Goal: Transaction & Acquisition: Book appointment/travel/reservation

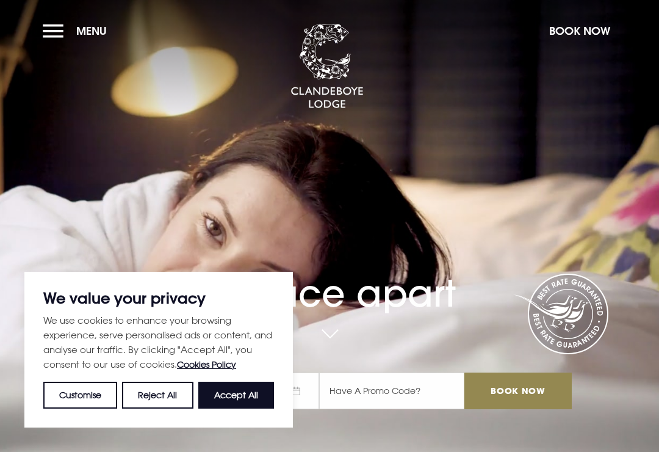
click at [245, 391] on button "Accept All" at bounding box center [236, 394] width 76 height 27
checkbox input "true"
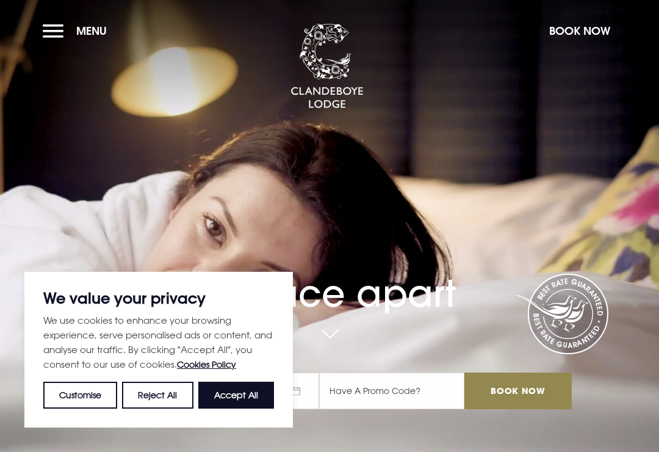
checkbox input "true"
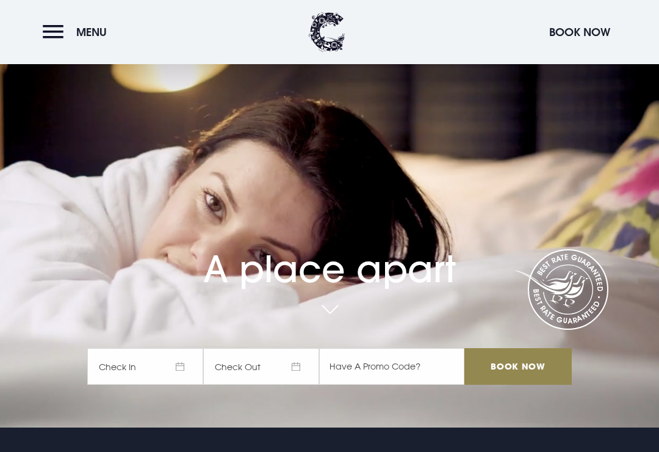
scroll to position [24, 0]
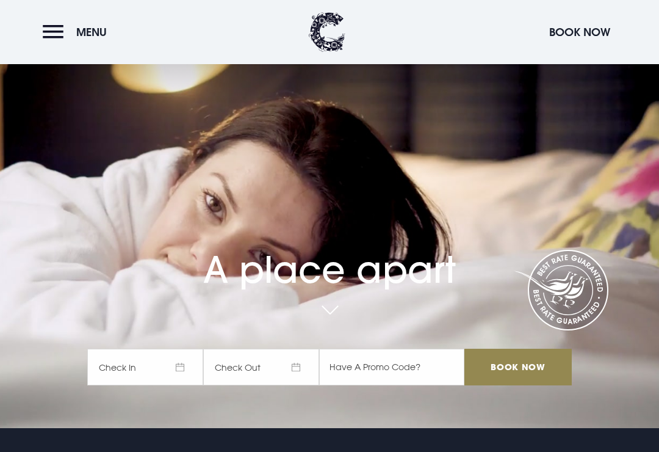
click at [511, 381] on input "Book Now" at bounding box center [517, 366] width 107 height 37
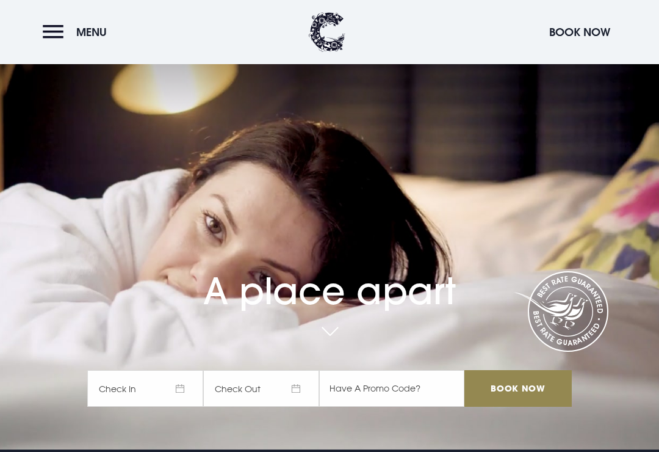
scroll to position [0, 0]
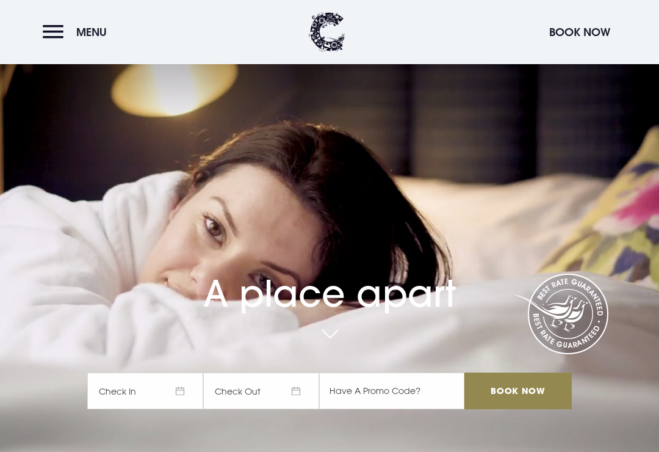
click at [53, 35] on button "Menu" at bounding box center [78, 32] width 70 height 26
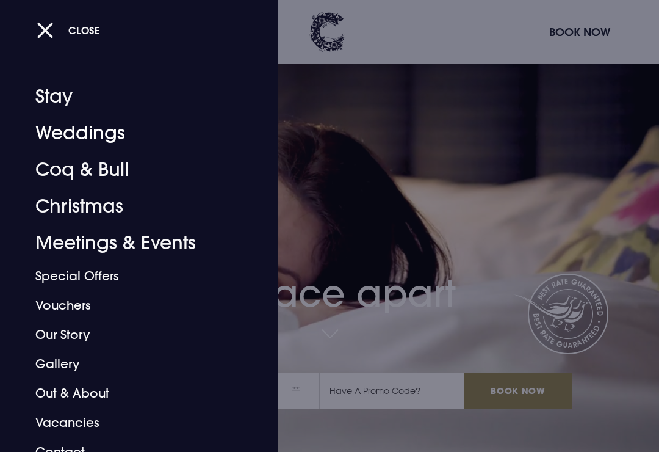
click at [92, 133] on link "Weddings" at bounding box center [130, 133] width 191 height 37
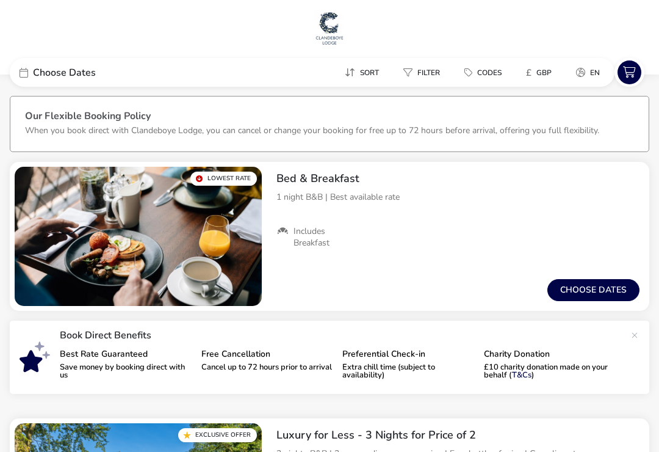
click at [580, 295] on button "Choose dates" at bounding box center [593, 290] width 92 height 22
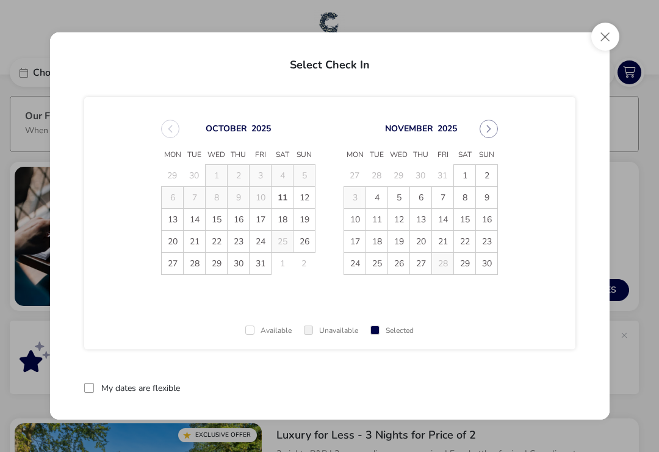
click at [503, 123] on div "November 2025 Mon Tue Wed Thu Fri Sat Sun 27 28 29 30 31 1 2 3 4 5 6 7 8 9 10 1…" at bounding box center [421, 197] width 176 height 184
click at [486, 129] on icon "Next Month" at bounding box center [489, 128] width 9 height 9
click at [494, 126] on button "Next Month" at bounding box center [489, 129] width 18 height 18
click at [489, 128] on icon "Next Month" at bounding box center [489, 128] width 9 height 9
click at [490, 195] on span "8" at bounding box center [486, 197] width 21 height 21
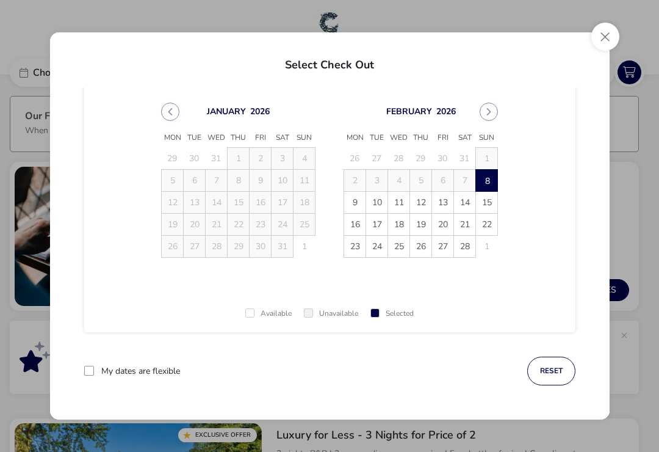
scroll to position [17, 0]
click at [358, 200] on span "9" at bounding box center [354, 202] width 21 height 21
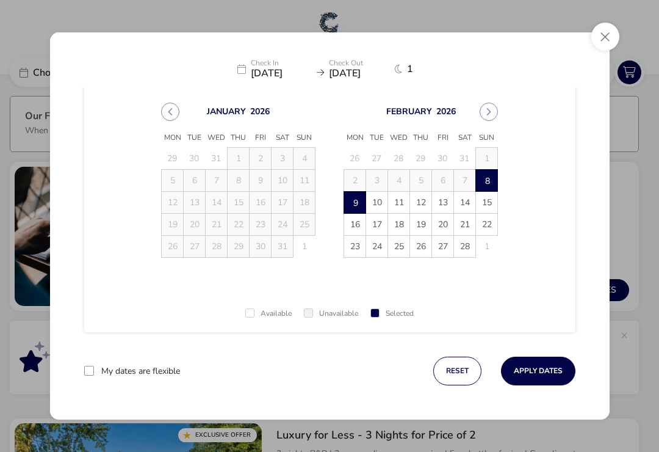
click at [548, 368] on button "Apply Dates" at bounding box center [538, 370] width 74 height 29
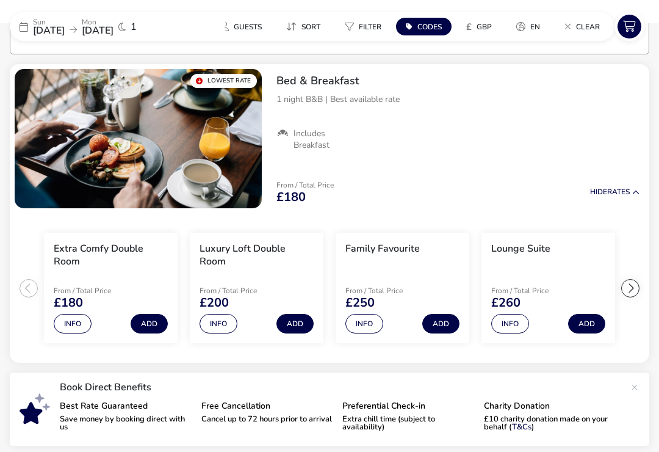
scroll to position [98, 0]
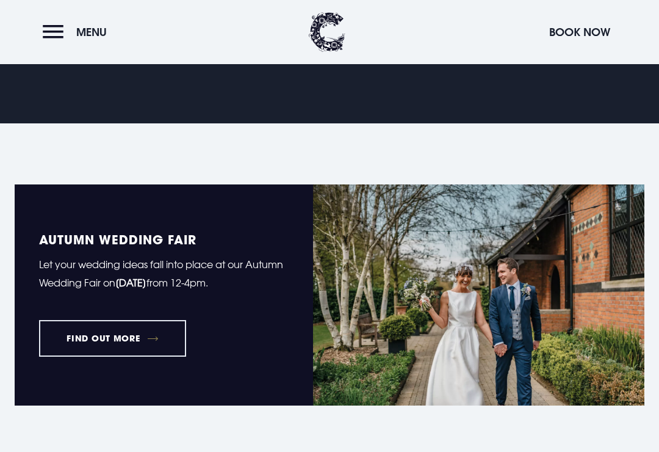
scroll to position [740, 0]
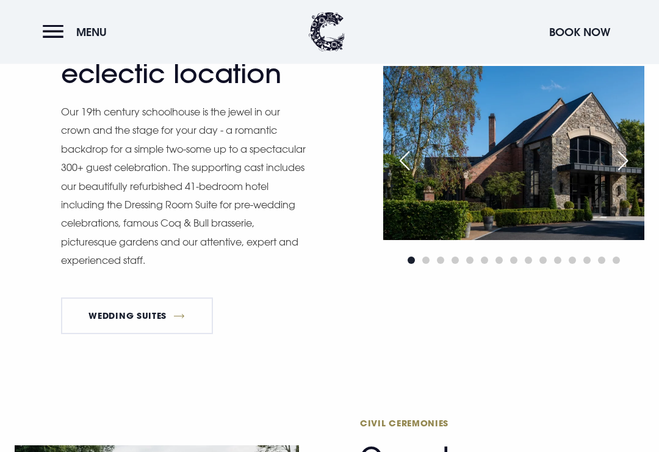
click at [626, 170] on div "Next slide" at bounding box center [623, 161] width 31 height 27
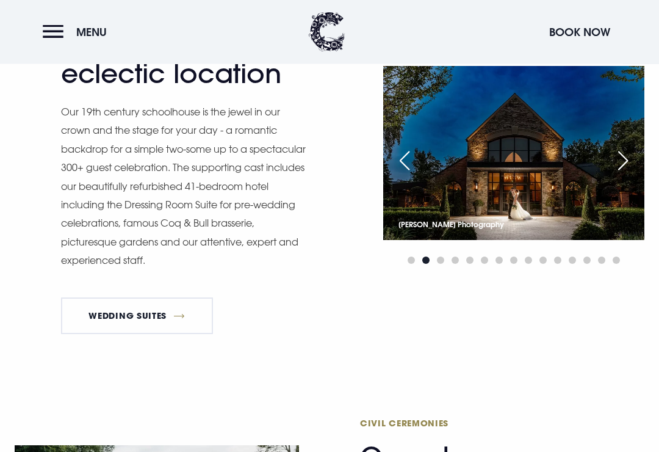
scroll to position [1261, 0]
click at [633, 174] on div "Next slide" at bounding box center [623, 160] width 31 height 27
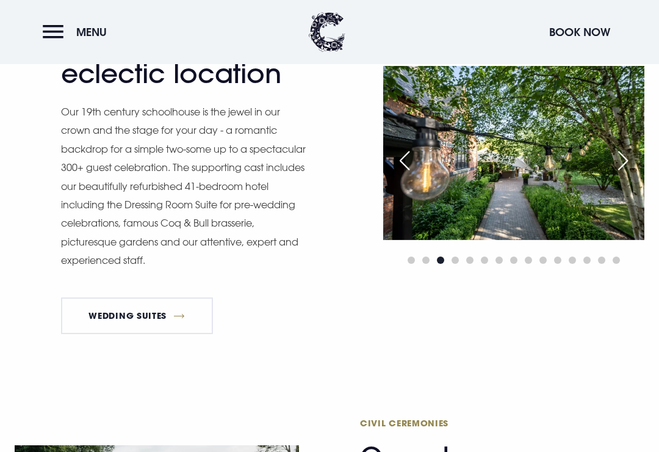
click at [625, 174] on div "Next slide" at bounding box center [623, 160] width 31 height 27
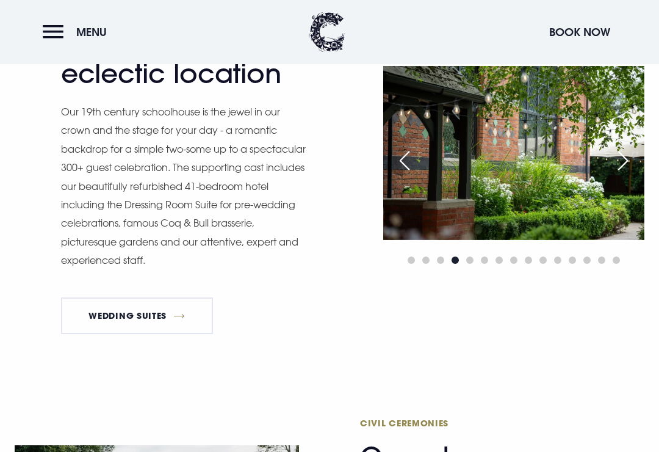
click at [625, 174] on div "Next slide" at bounding box center [623, 160] width 31 height 27
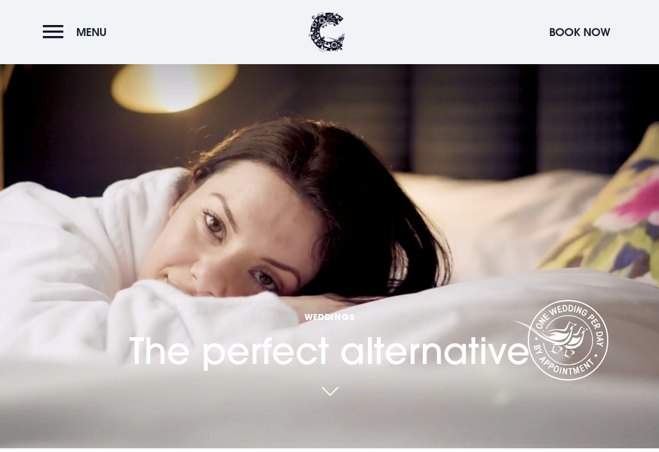
scroll to position [0, 0]
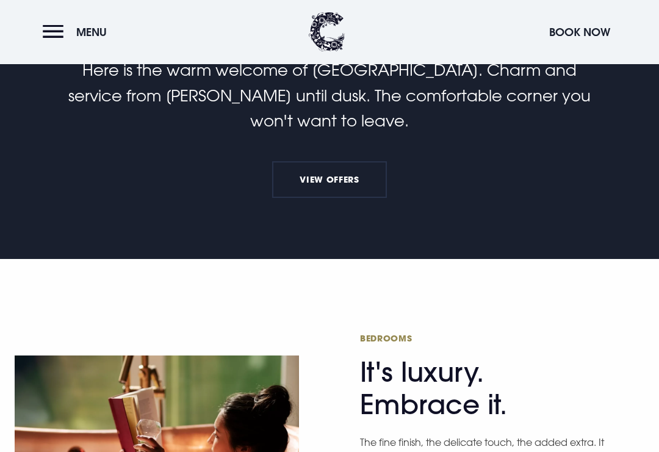
scroll to position [448, 0]
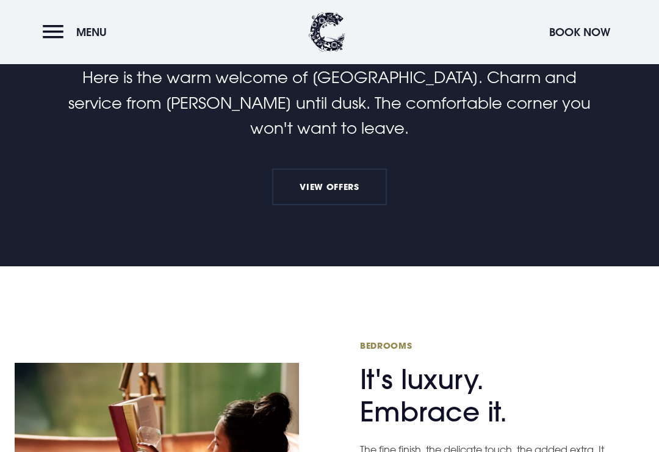
click at [335, 205] on link "View Offers" at bounding box center [329, 186] width 115 height 37
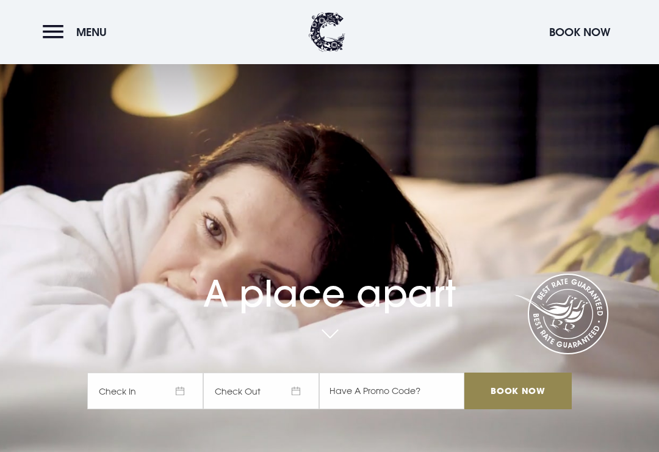
scroll to position [467, 0]
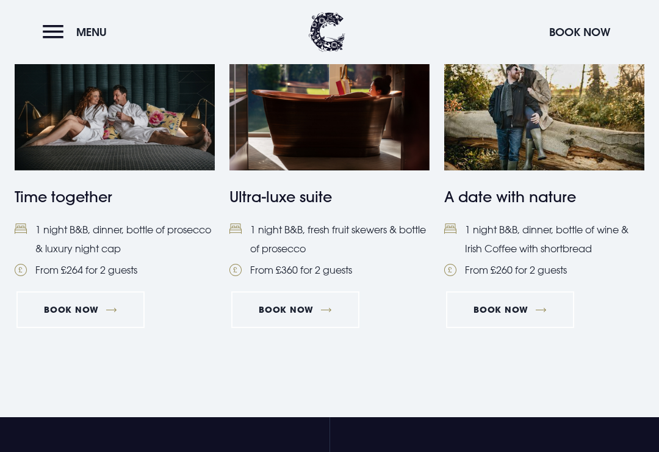
scroll to position [1208, 0]
